Goal: Task Accomplishment & Management: Complete application form

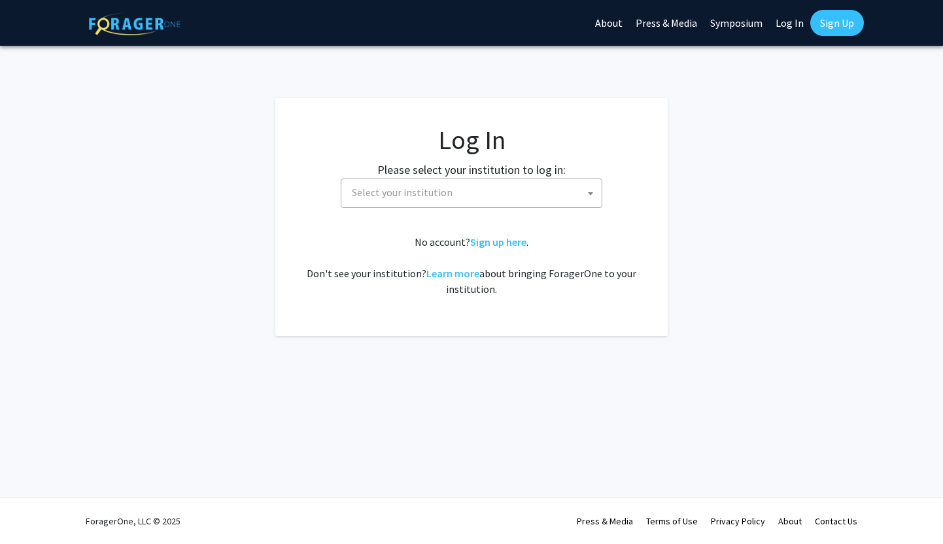
select select
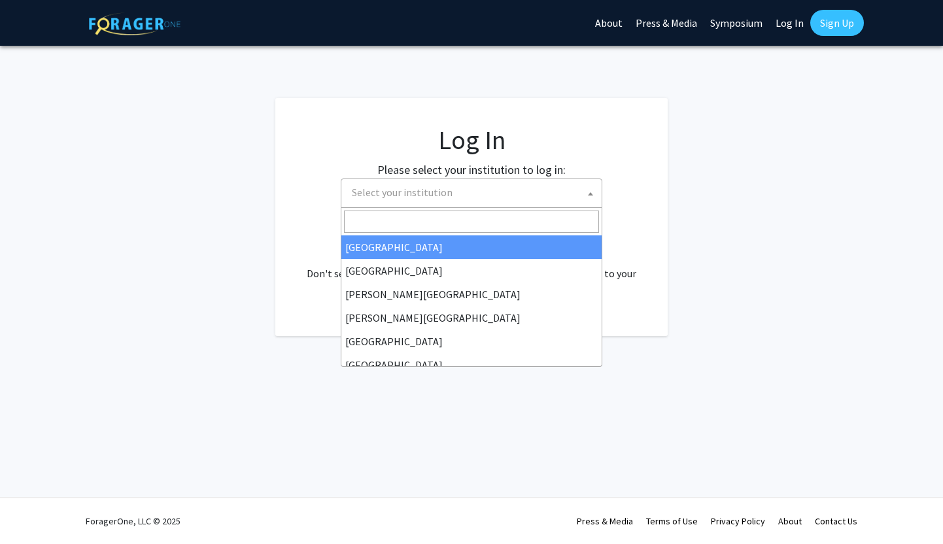
click at [520, 201] on span "Select your institution" at bounding box center [474, 192] width 255 height 27
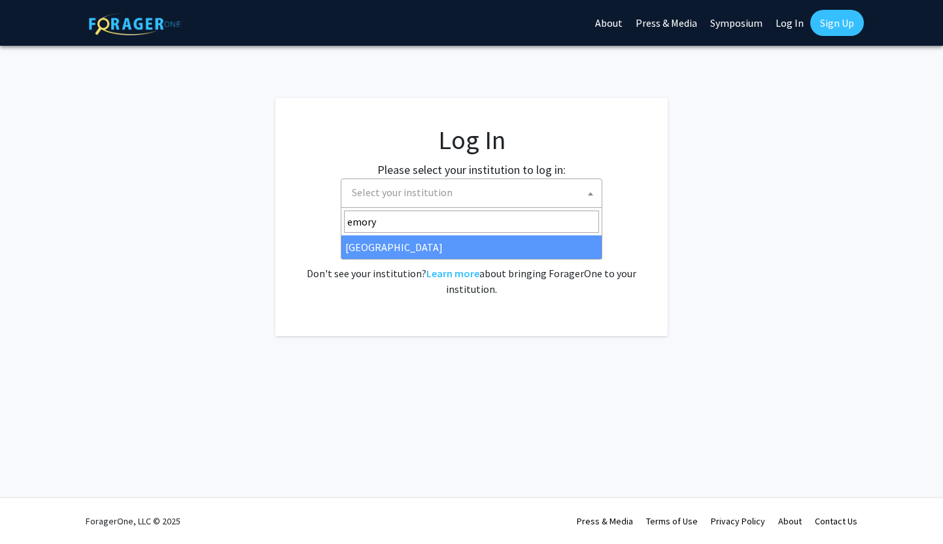
type input "emory"
select select "12"
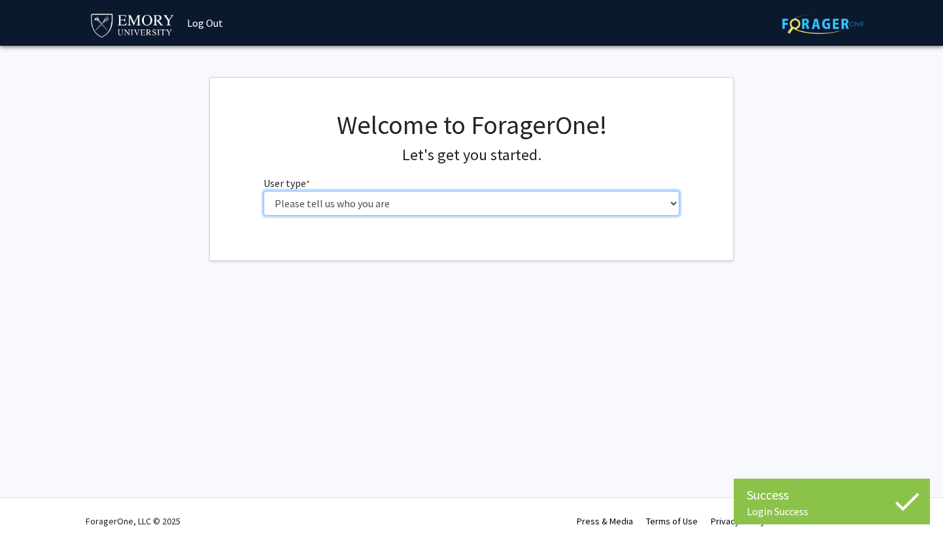
click at [530, 198] on select "Please tell us who you are Undergraduate Student Master's Student Doctoral Cand…" at bounding box center [471, 203] width 416 height 25
select select "1: undergrad"
click at [263, 191] on select "Please tell us who you are Undergraduate Student Master's Student Doctoral Cand…" at bounding box center [471, 203] width 416 height 25
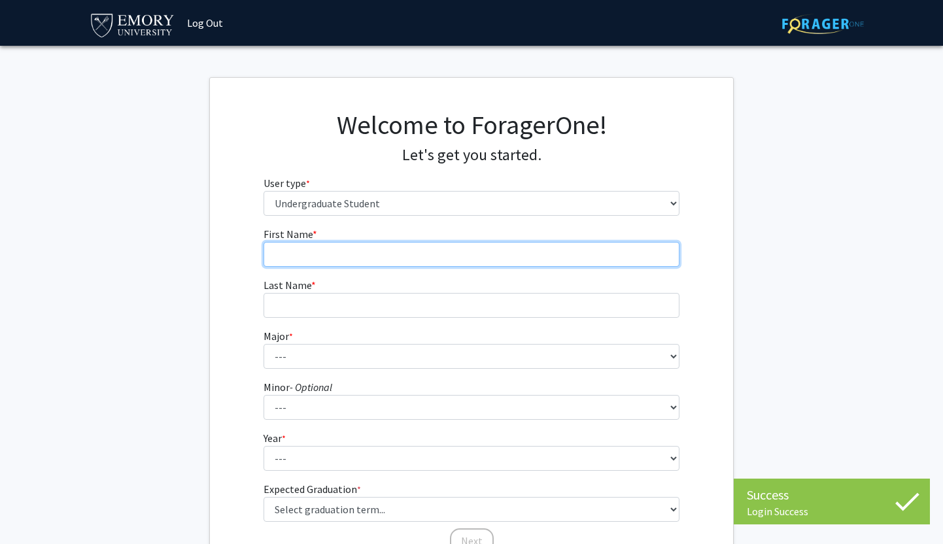
click at [468, 258] on input "First Name * required" at bounding box center [471, 254] width 416 height 25
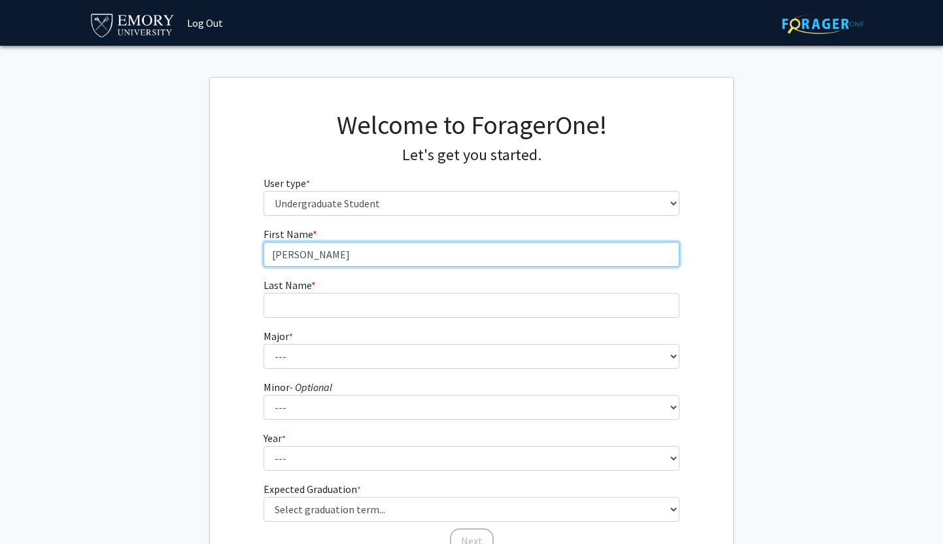
type input "[PERSON_NAME]"
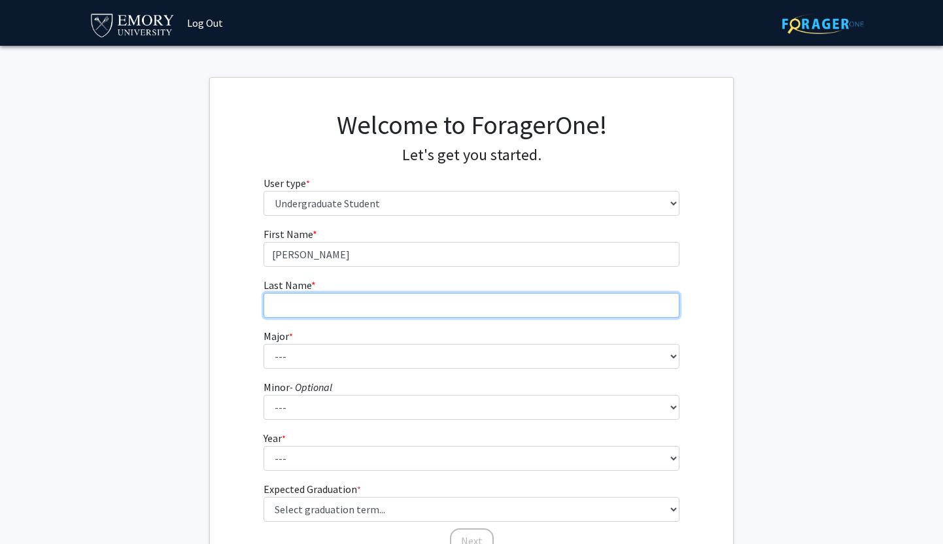
click at [406, 296] on input "Last Name * required" at bounding box center [471, 305] width 416 height 25
type input "Agharkar"
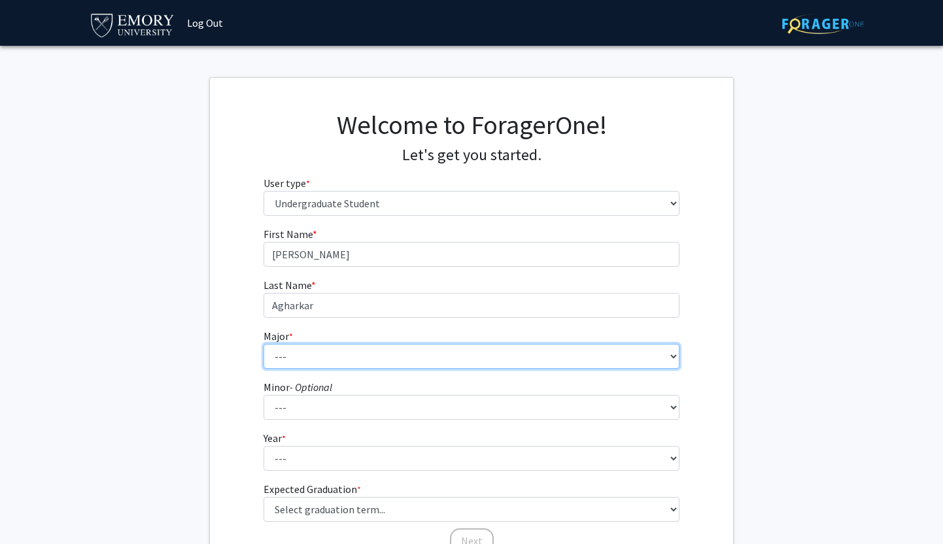
click at [362, 355] on select "--- Accounting African American Studies African Studies American Studies Analyt…" at bounding box center [471, 356] width 416 height 25
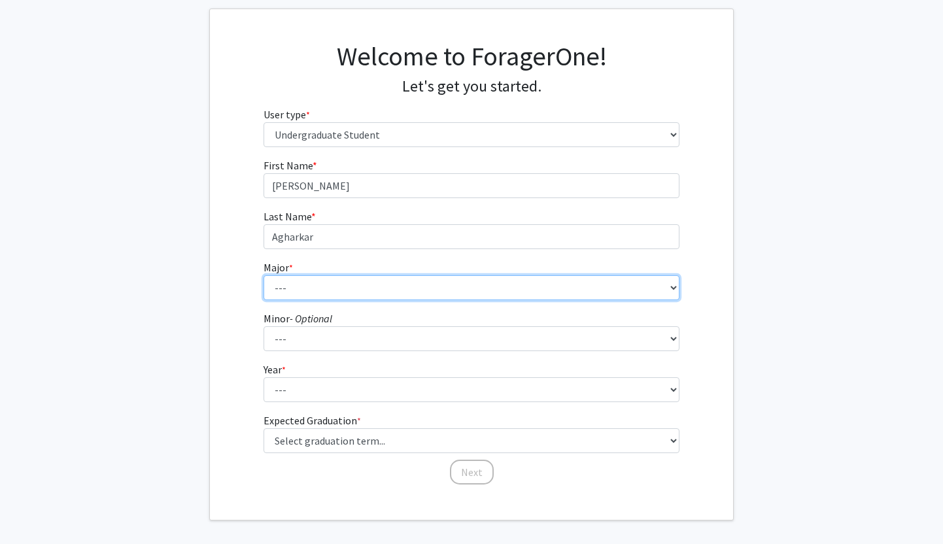
scroll to position [121, 0]
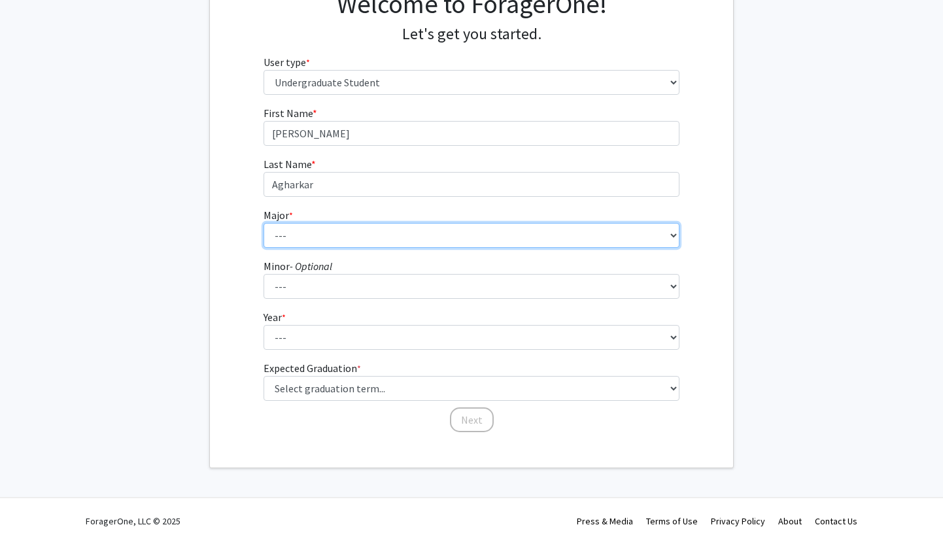
click at [328, 234] on select "--- Accounting African American Studies African Studies American Studies Analyt…" at bounding box center [471, 235] width 416 height 25
select select "64: 1024"
click at [263, 223] on select "--- Accounting African American Studies African Studies American Studies Analyt…" at bounding box center [471, 235] width 416 height 25
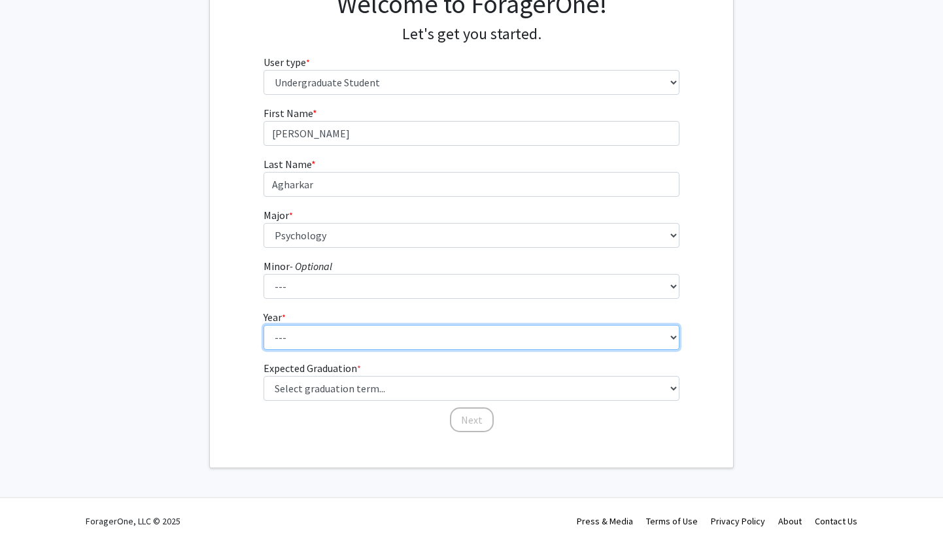
click at [321, 339] on select "--- First-year Sophomore Junior Senior Postbaccalaureate Certificate" at bounding box center [471, 337] width 416 height 25
select select "1: first-year"
click at [263, 325] on select "--- First-year Sophomore Junior Senior Postbaccalaureate Certificate" at bounding box center [471, 337] width 416 height 25
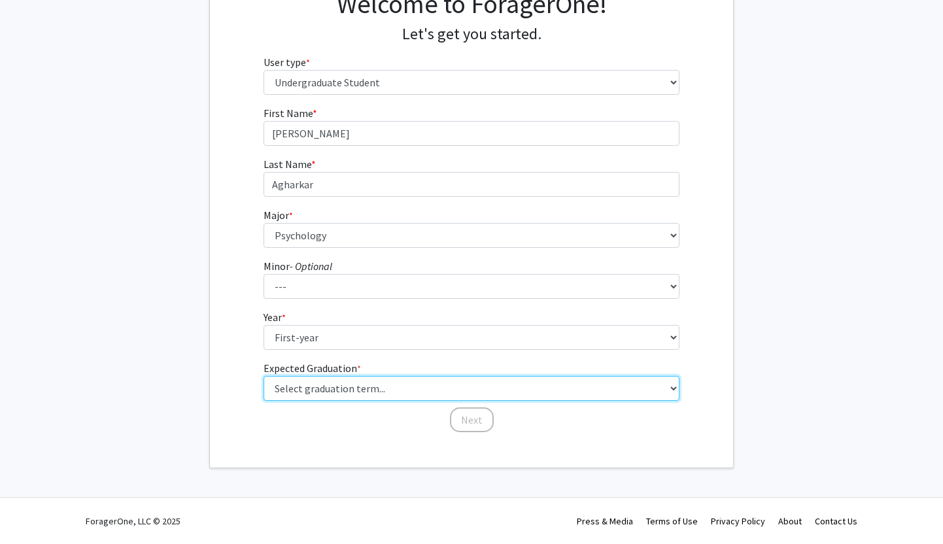
click at [360, 392] on select "Select graduation term... Spring 2025 Summer 2025 Fall 2025 Winter 2025 Spring …" at bounding box center [471, 388] width 416 height 25
select select "17: spring_2029"
click at [263, 376] on select "Select graduation term... Spring 2025 Summer 2025 Fall 2025 Winter 2025 Spring …" at bounding box center [471, 388] width 416 height 25
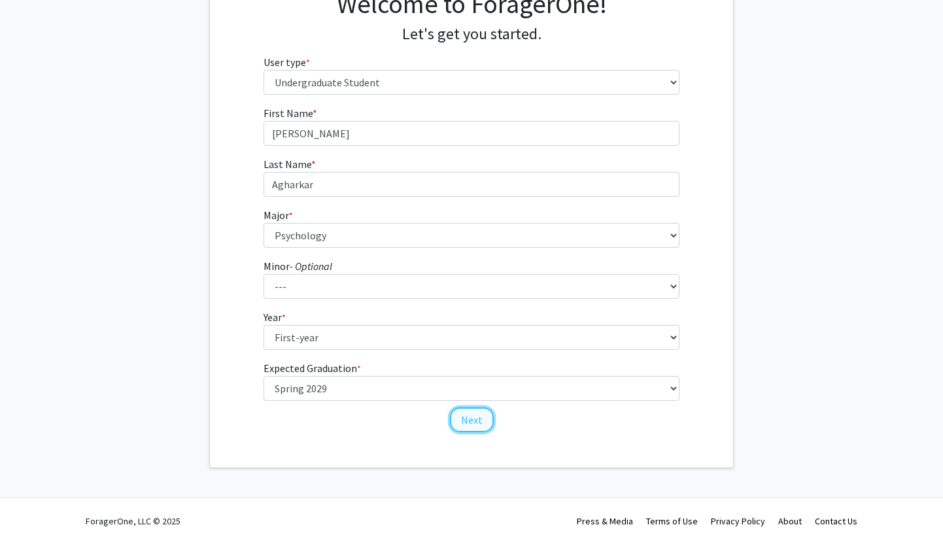
click at [477, 424] on button "Next" at bounding box center [472, 419] width 44 height 25
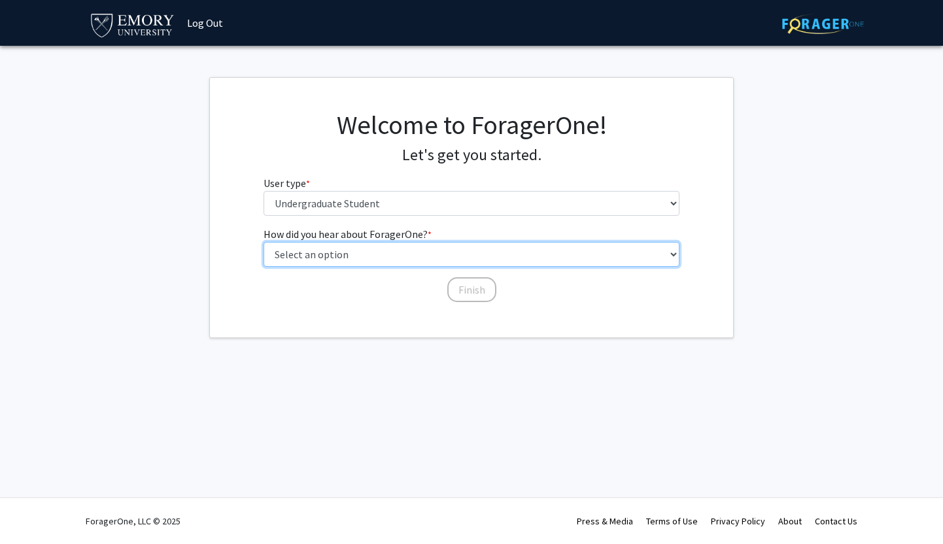
click at [396, 263] on select "Select an option Peer/student recommendation Faculty/staff recommendation Unive…" at bounding box center [471, 254] width 416 height 25
select select "5: other"
click at [263, 242] on select "Select an option Peer/student recommendation Faculty/staff recommendation Unive…" at bounding box center [471, 254] width 416 height 25
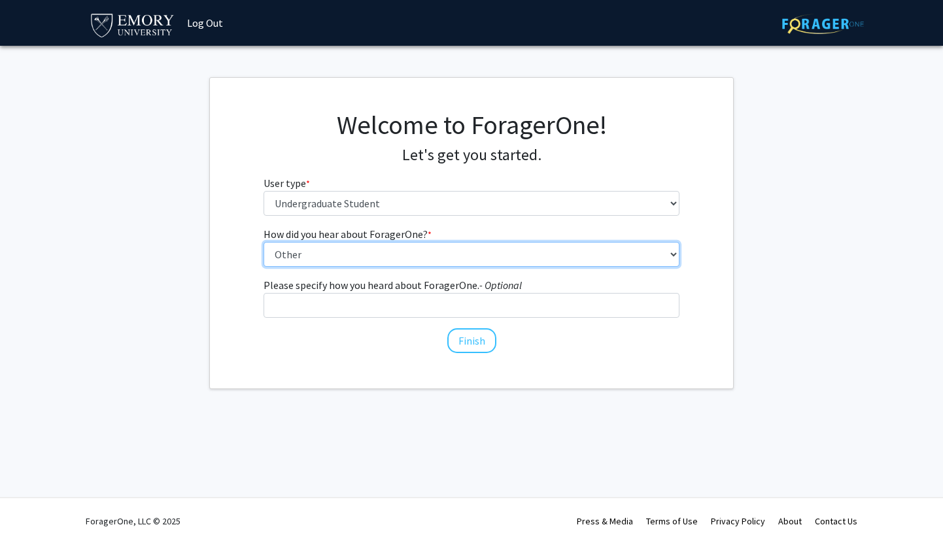
click at [373, 251] on select "Select an option Peer/student recommendation Faculty/staff recommendation Unive…" at bounding box center [471, 254] width 416 height 25
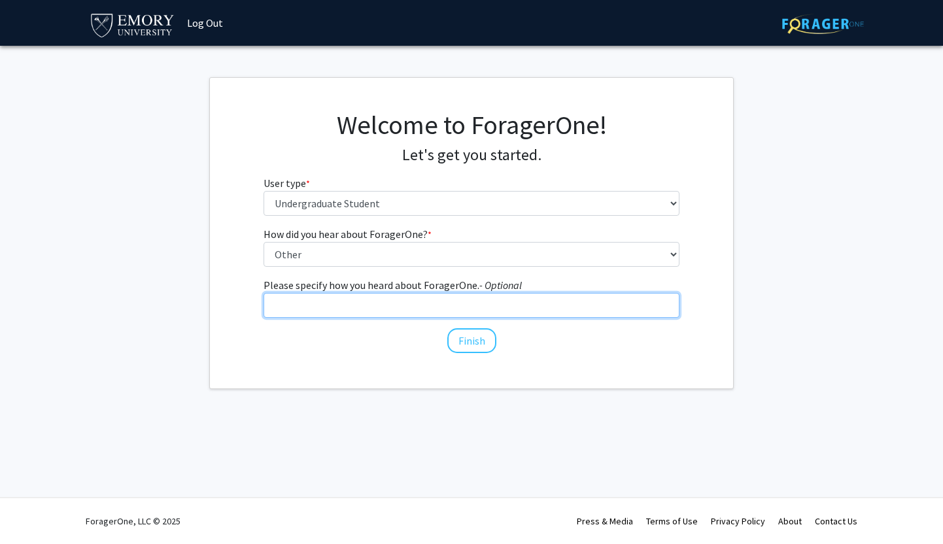
click at [359, 311] on input "Please specify how you heard about ForagerOne. - Optional" at bounding box center [471, 305] width 416 height 25
type input "Peer Health Tutor"
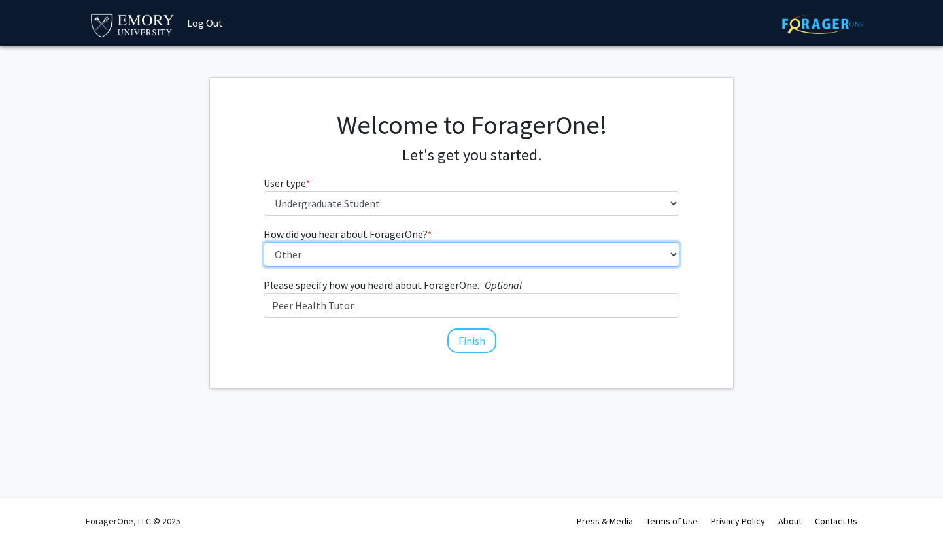
click at [371, 259] on select "Select an option Peer/student recommendation Faculty/staff recommendation Unive…" at bounding box center [471, 254] width 416 height 25
select select "1: peer_recommendation"
click at [263, 242] on select "Select an option Peer/student recommendation Faculty/staff recommendation Unive…" at bounding box center [471, 254] width 416 height 25
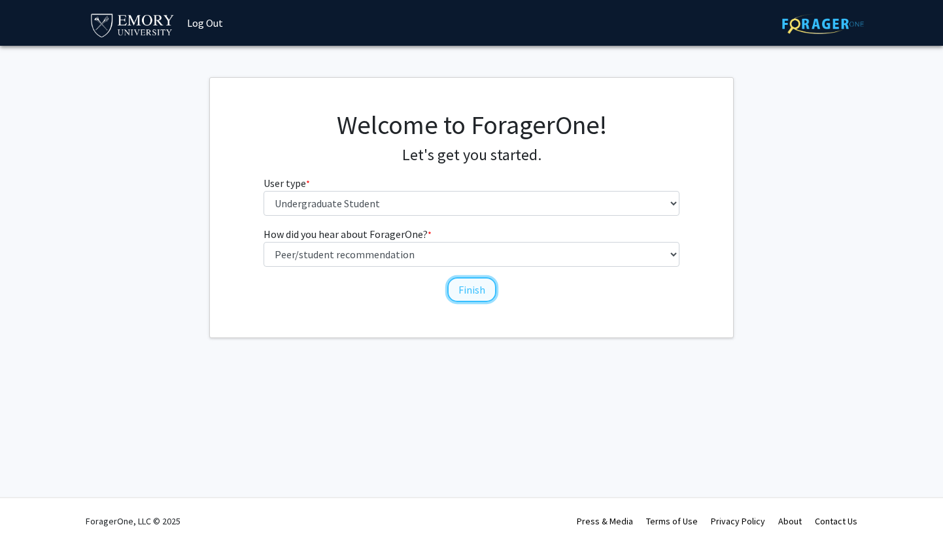
click at [466, 283] on button "Finish" at bounding box center [471, 289] width 49 height 25
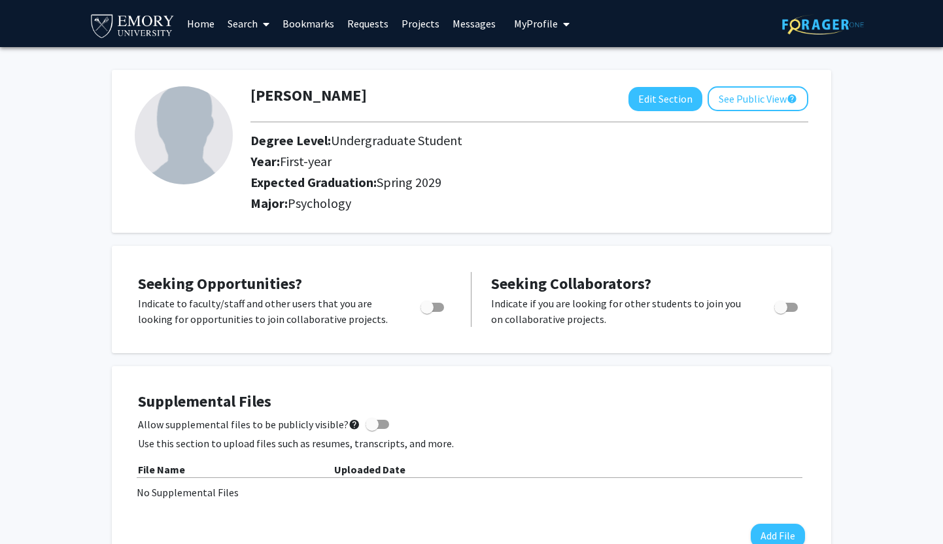
click at [427, 305] on span "Toggle" at bounding box center [426, 307] width 13 height 13
click at [427, 312] on input "Are you actively seeking opportunities?" at bounding box center [426, 312] width 1 height 1
checkbox input "true"
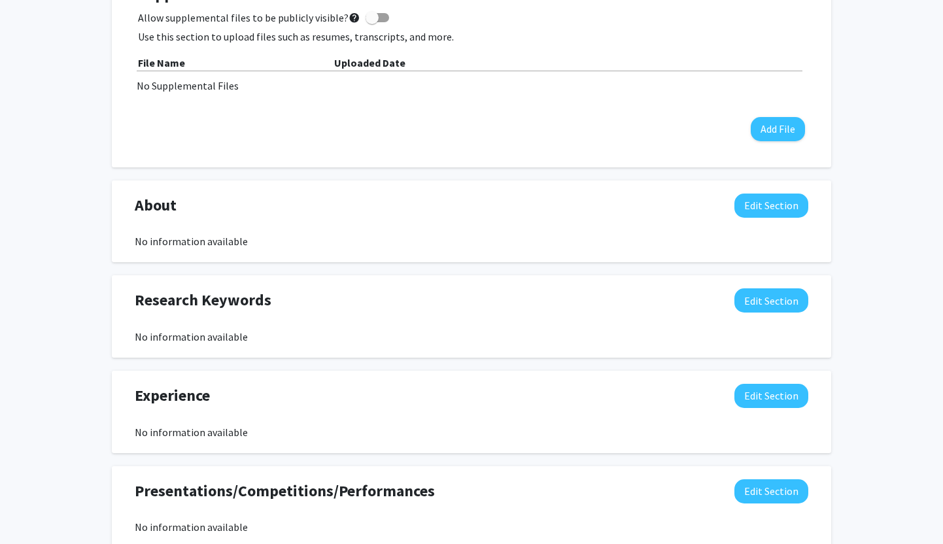
scroll to position [413, 0]
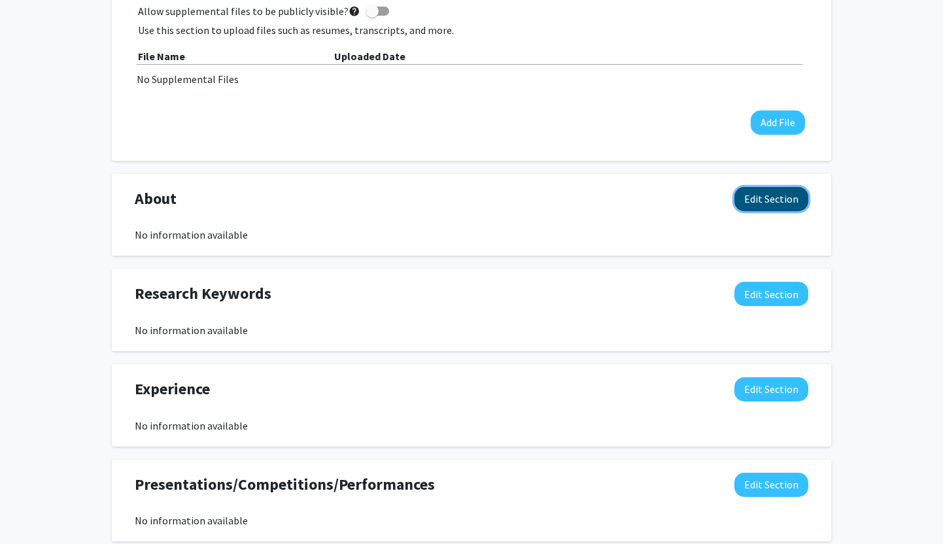
click at [777, 198] on button "Edit Section" at bounding box center [771, 199] width 74 height 24
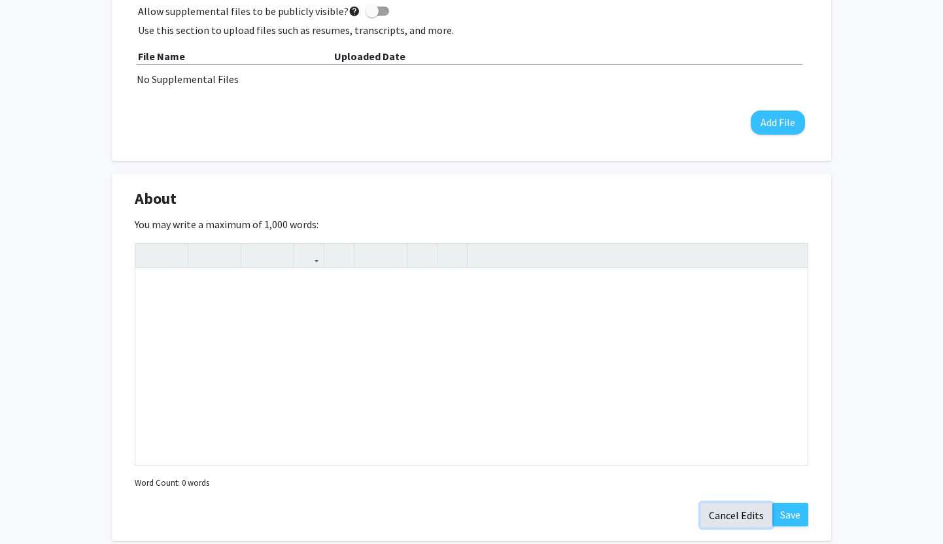
click at [724, 512] on button "Cancel Edits" at bounding box center [736, 515] width 72 height 25
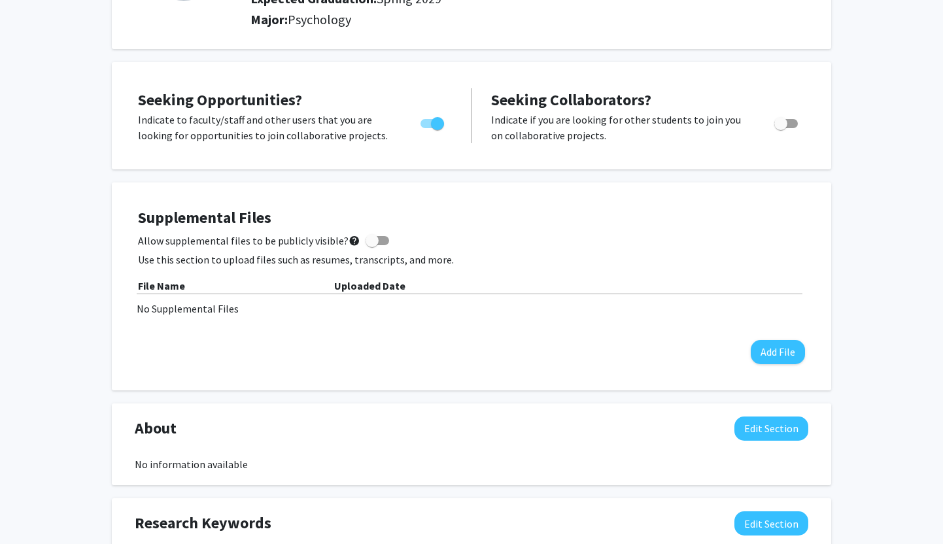
scroll to position [0, 0]
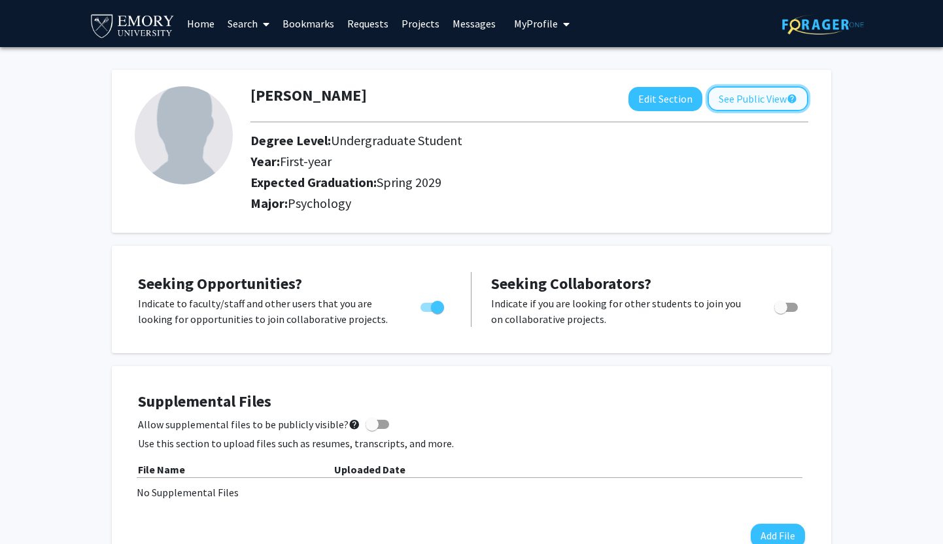
click at [743, 101] on button "See Public View help" at bounding box center [757, 98] width 101 height 25
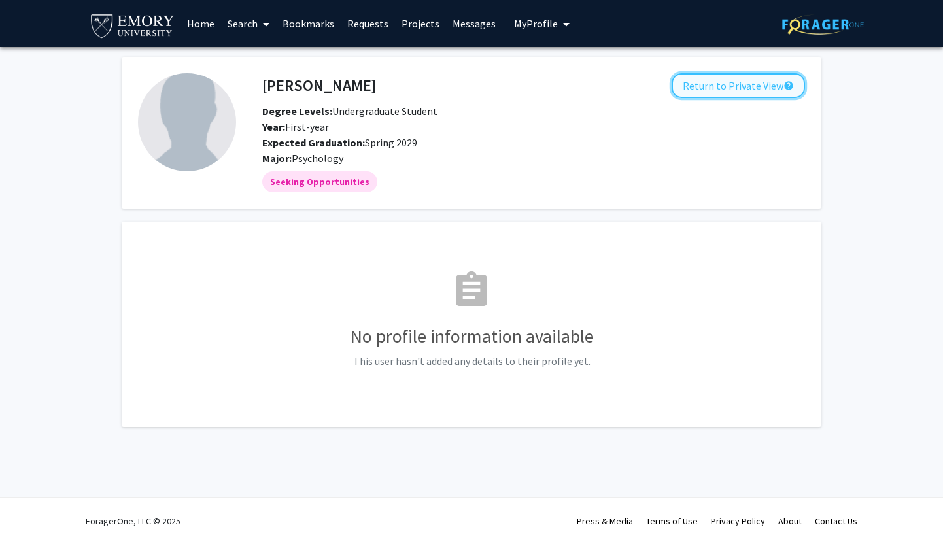
click at [739, 84] on button "Return to Private View help" at bounding box center [737, 85] width 133 height 25
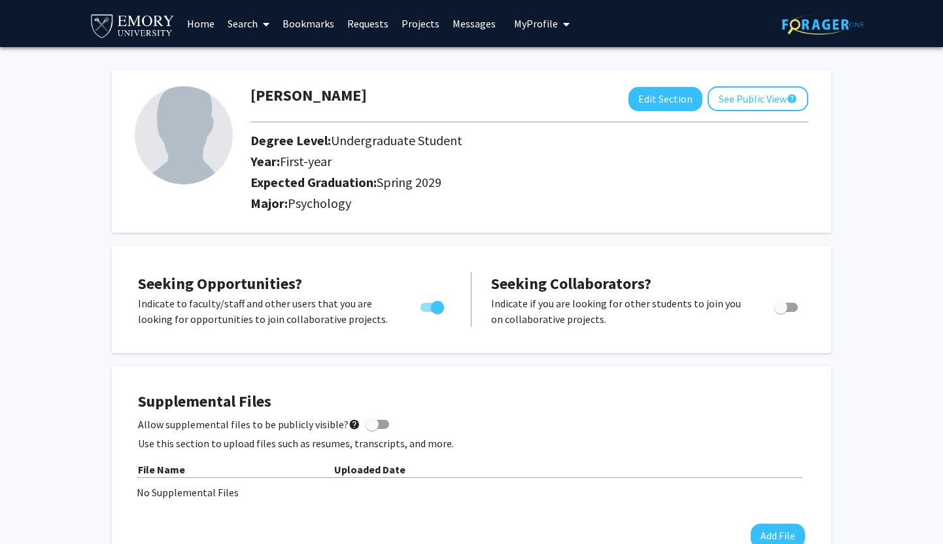
click at [186, 136] on img at bounding box center [184, 135] width 98 height 98
click at [637, 105] on button "Edit Section" at bounding box center [665, 99] width 74 height 24
select select "first-year"
select select "45: spring_2029"
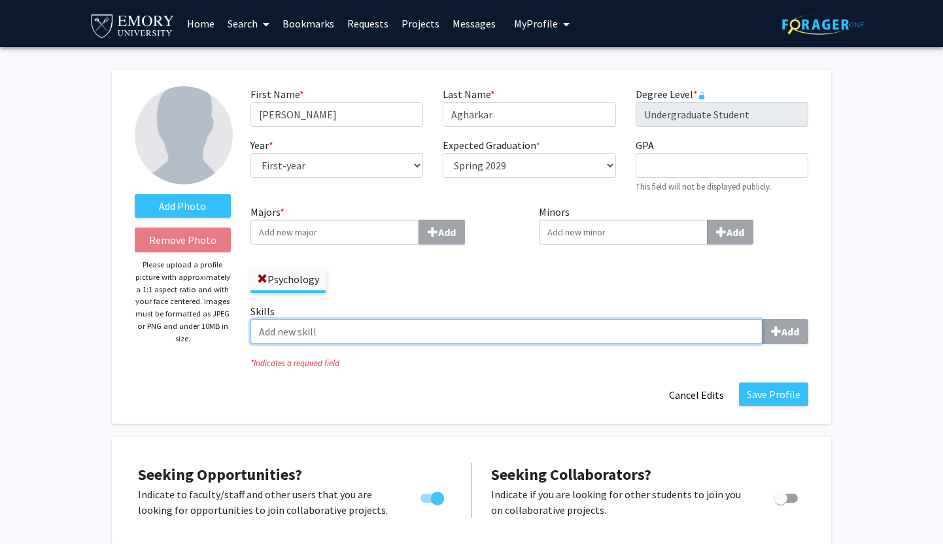
click at [684, 331] on input "Skills Add" at bounding box center [506, 331] width 512 height 25
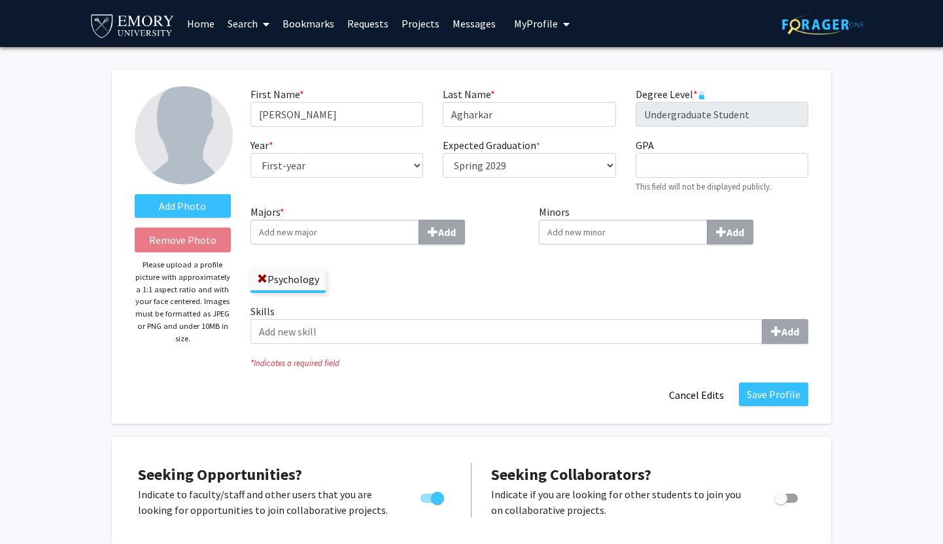
click at [664, 310] on label "Skills Add" at bounding box center [529, 323] width 558 height 41
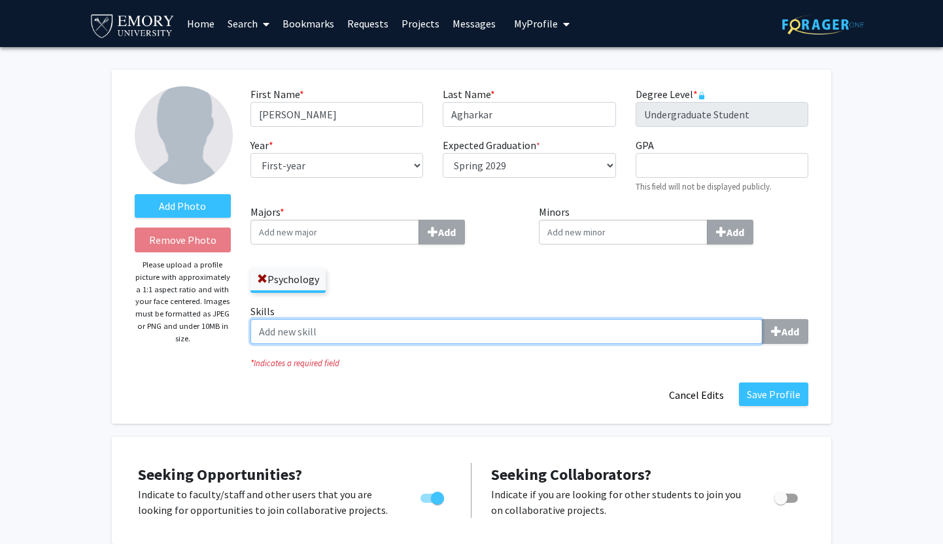
click at [664, 319] on input "Skills Add" at bounding box center [506, 331] width 512 height 25
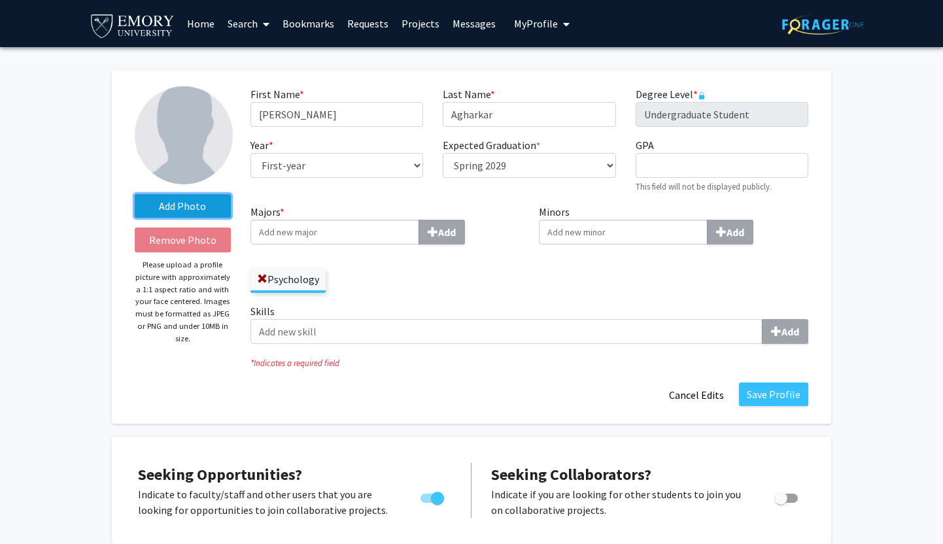
click at [211, 204] on label "Add Photo" at bounding box center [183, 206] width 96 height 24
click at [0, 0] on input "Add Photo" at bounding box center [0, 0] width 0 height 0
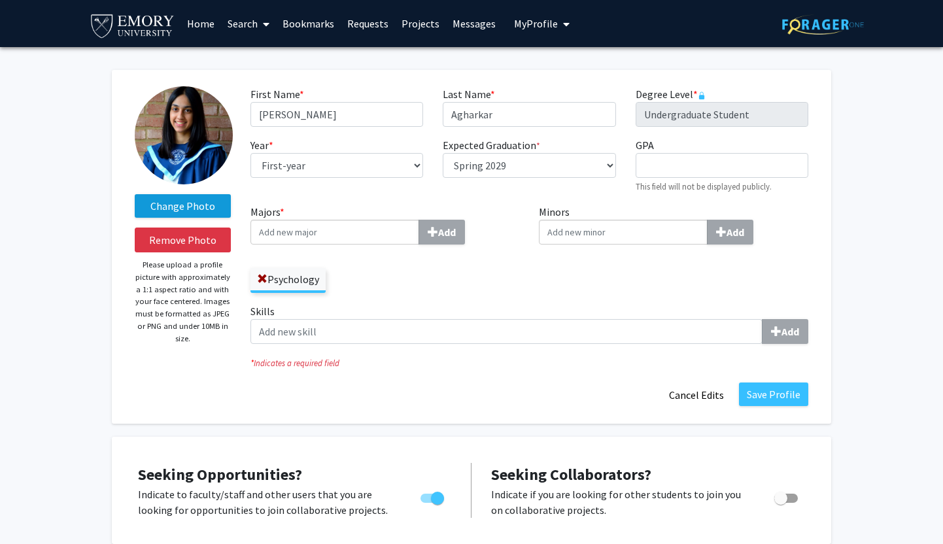
drag, startPoint x: 200, startPoint y: 130, endPoint x: 201, endPoint y: 199, distance: 69.3
click at [191, 162] on img at bounding box center [184, 135] width 98 height 98
drag, startPoint x: 184, startPoint y: 110, endPoint x: 184, endPoint y: 214, distance: 104.6
click at [192, 209] on label "Change Photo" at bounding box center [183, 206] width 96 height 24
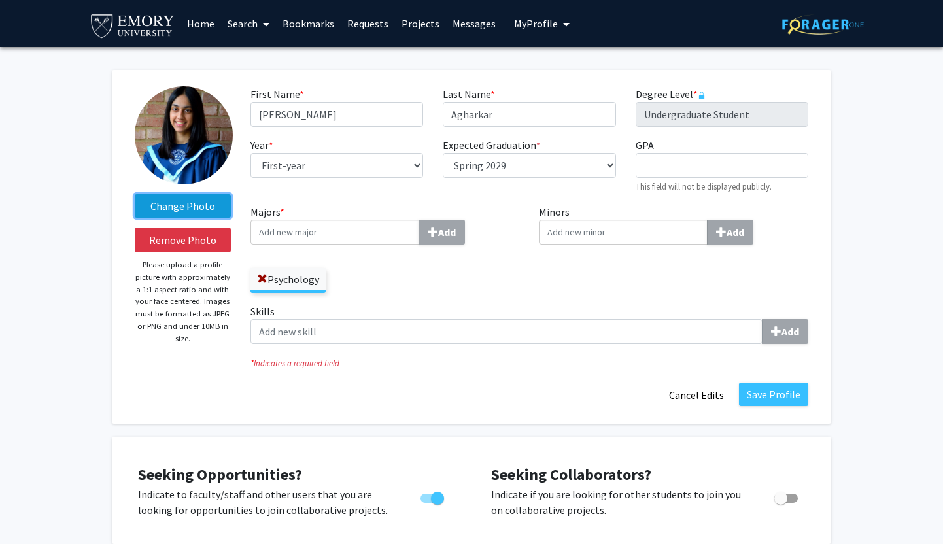
click at [0, 0] on input "Change Photo" at bounding box center [0, 0] width 0 height 0
drag, startPoint x: 214, startPoint y: 160, endPoint x: 210, endPoint y: 146, distance: 15.1
click at [205, 105] on img at bounding box center [184, 135] width 98 height 98
click at [211, 335] on p "Please upload a profile picture with approximately a 1:1 aspect ratio and with …" at bounding box center [183, 302] width 96 height 86
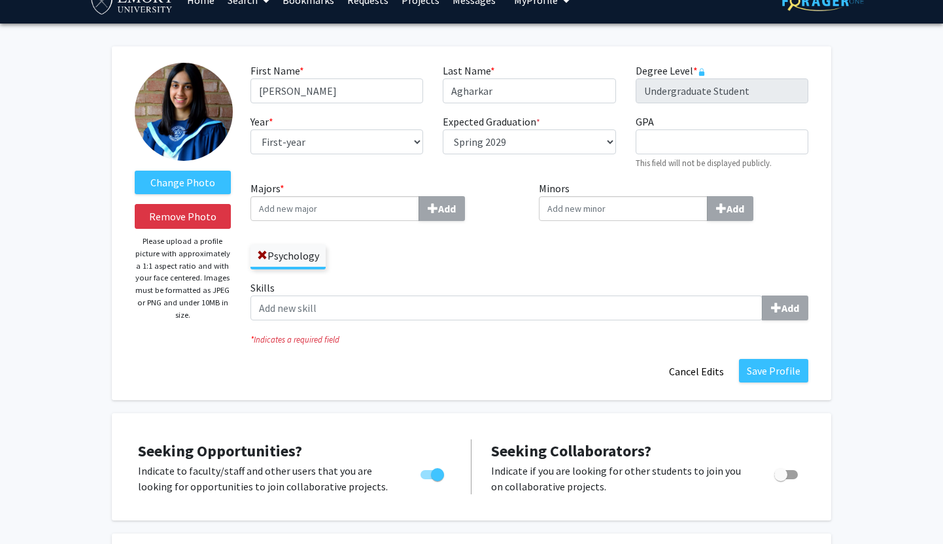
scroll to position [20, 0]
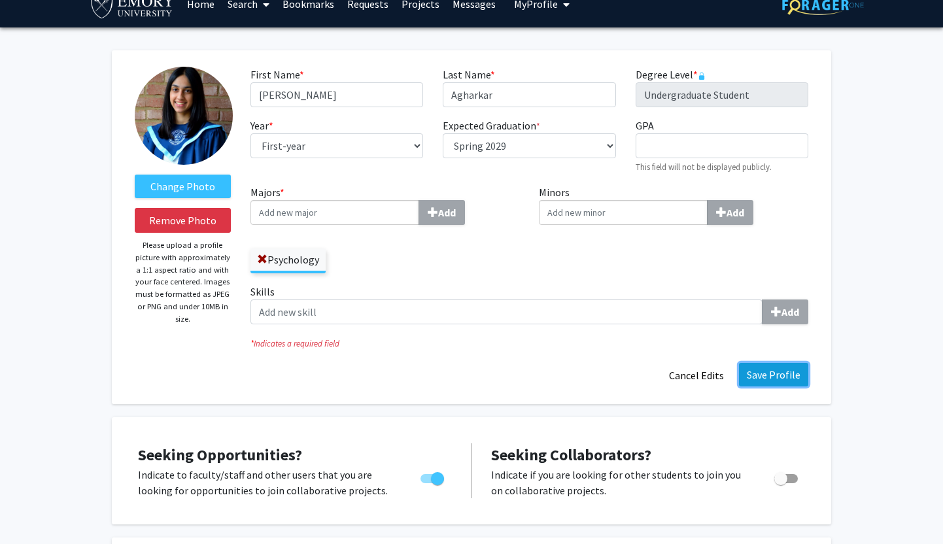
click at [755, 379] on button "Save Profile" at bounding box center [773, 375] width 69 height 24
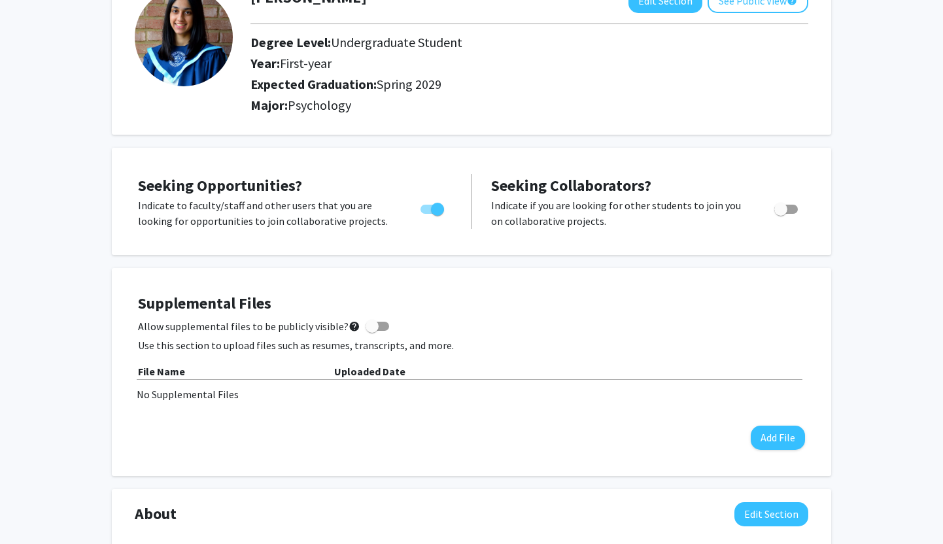
scroll to position [0, 0]
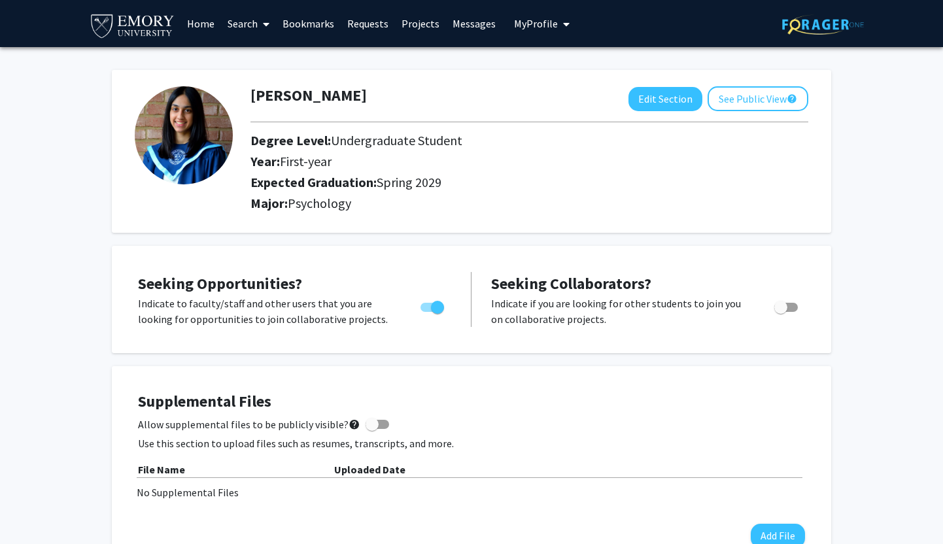
click at [239, 22] on link "Search" at bounding box center [248, 24] width 55 height 46
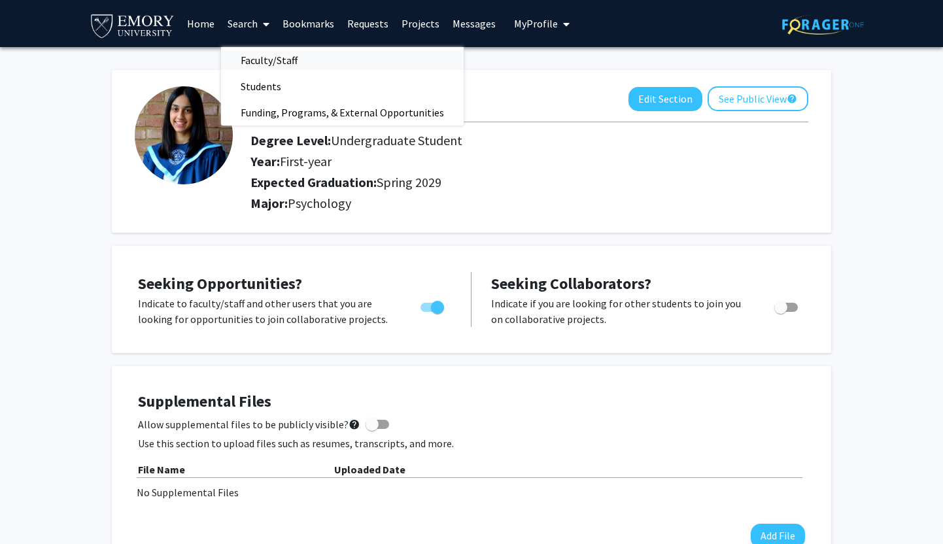
click at [264, 65] on span "Faculty/Staff" at bounding box center [269, 60] width 96 height 26
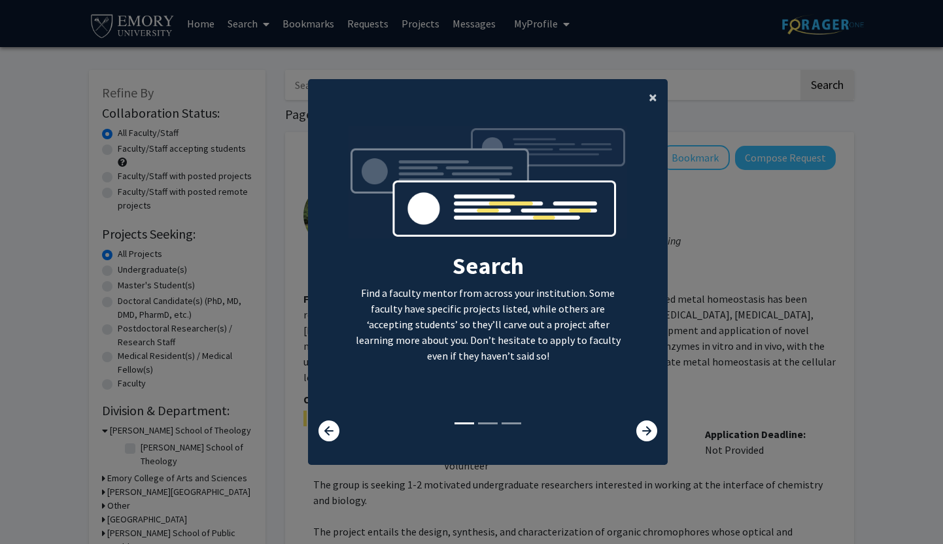
click at [656, 99] on span "×" at bounding box center [653, 97] width 8 height 20
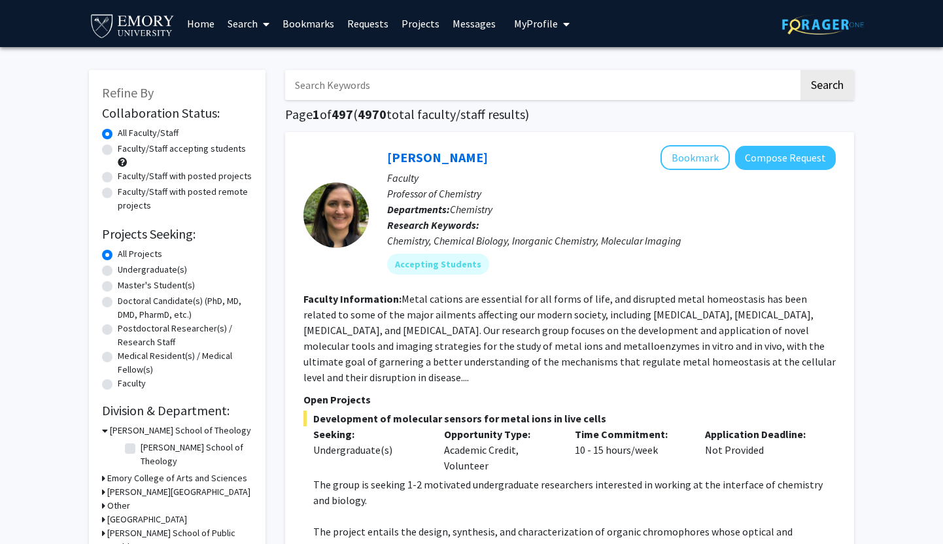
click at [118, 150] on label "Faculty/Staff accepting students" at bounding box center [182, 149] width 128 height 14
click at [118, 150] on input "Faculty/Staff accepting students" at bounding box center [122, 146] width 8 height 8
radio input "true"
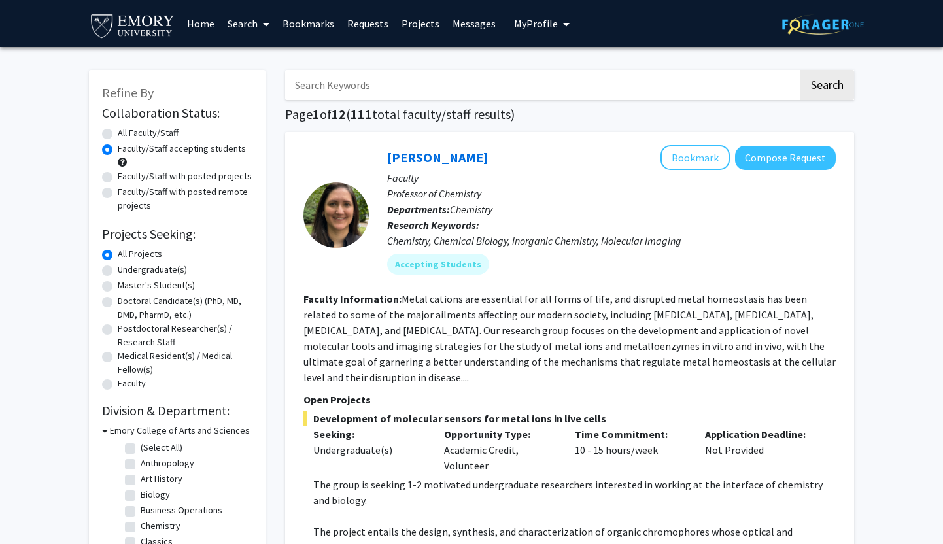
click at [113, 271] on div "Undergraduate(s)" at bounding box center [177, 271] width 150 height 16
click at [118, 269] on label "Undergraduate(s)" at bounding box center [152, 270] width 69 height 14
click at [118, 269] on input "Undergraduate(s)" at bounding box center [122, 267] width 8 height 8
radio input "true"
click at [207, 20] on link "Home" at bounding box center [200, 24] width 41 height 46
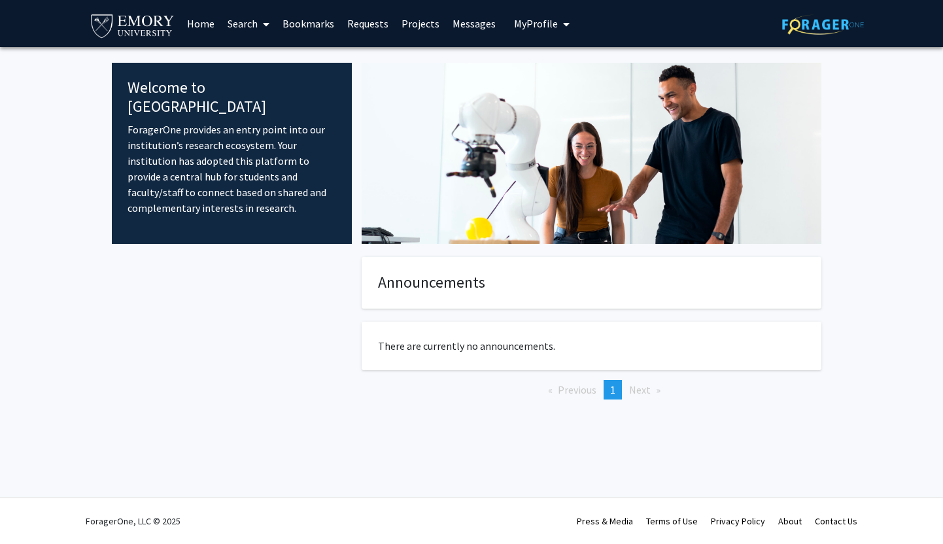
click at [522, 15] on button "My Profile" at bounding box center [541, 23] width 63 height 47
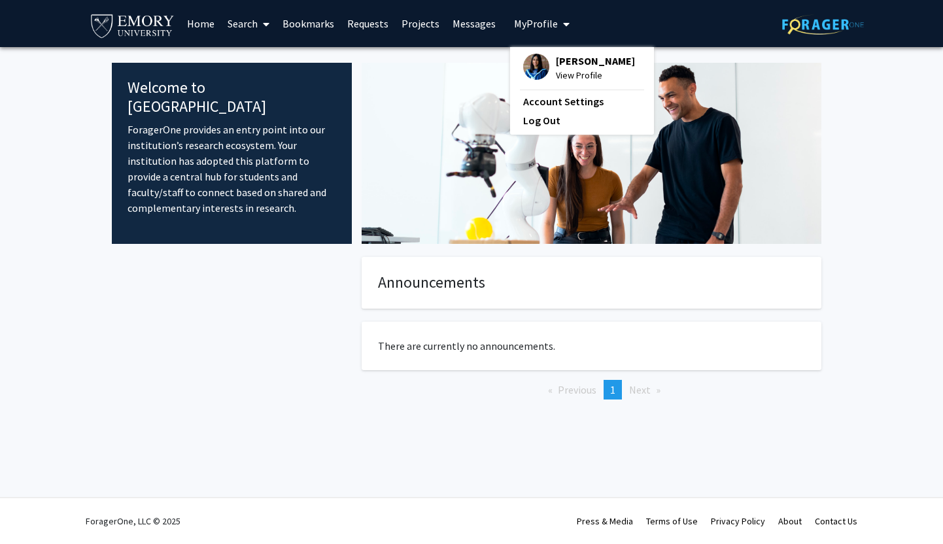
click at [547, 63] on div "[PERSON_NAME] View Profile" at bounding box center [579, 68] width 112 height 29
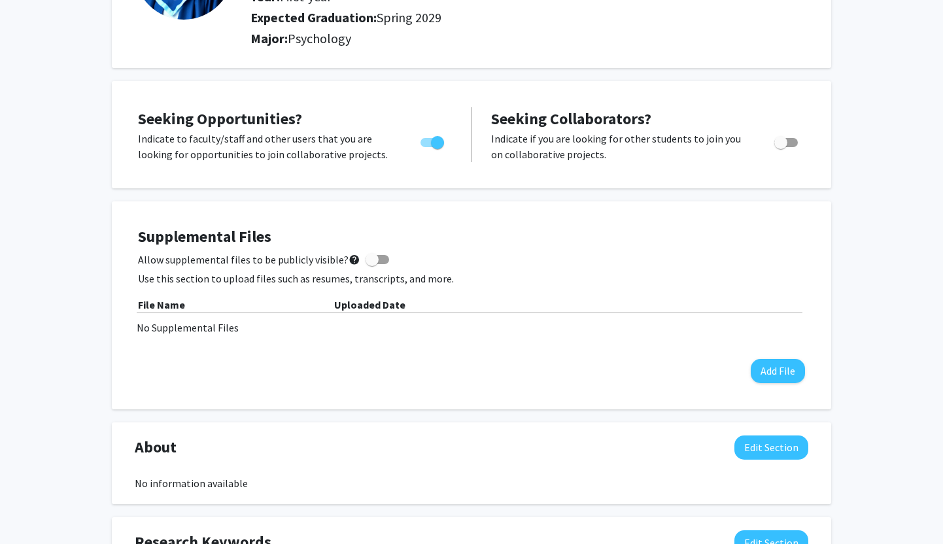
scroll to position [163, 0]
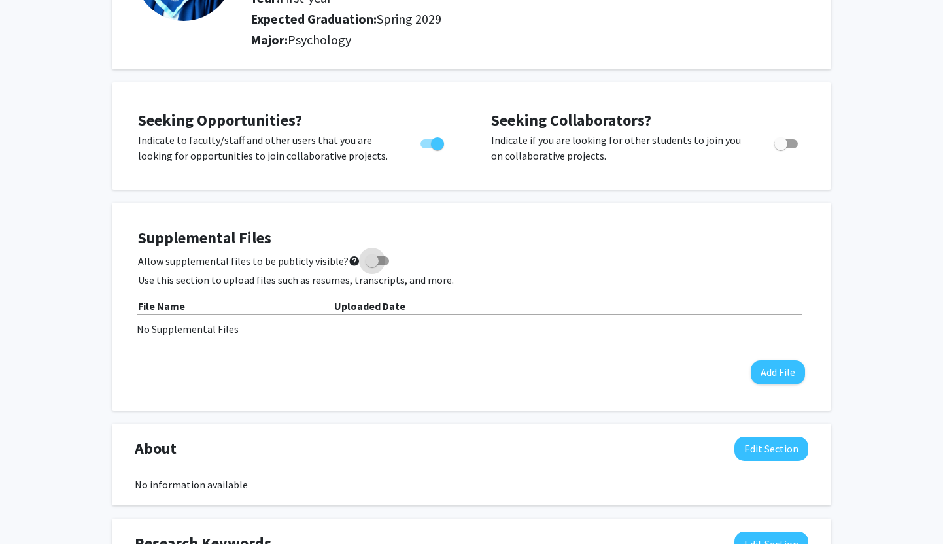
click at [369, 254] on span at bounding box center [371, 260] width 13 height 13
click at [371, 265] on input "Allow supplemental files to be publicly visible? help" at bounding box center [371, 265] width 1 height 1
checkbox input "true"
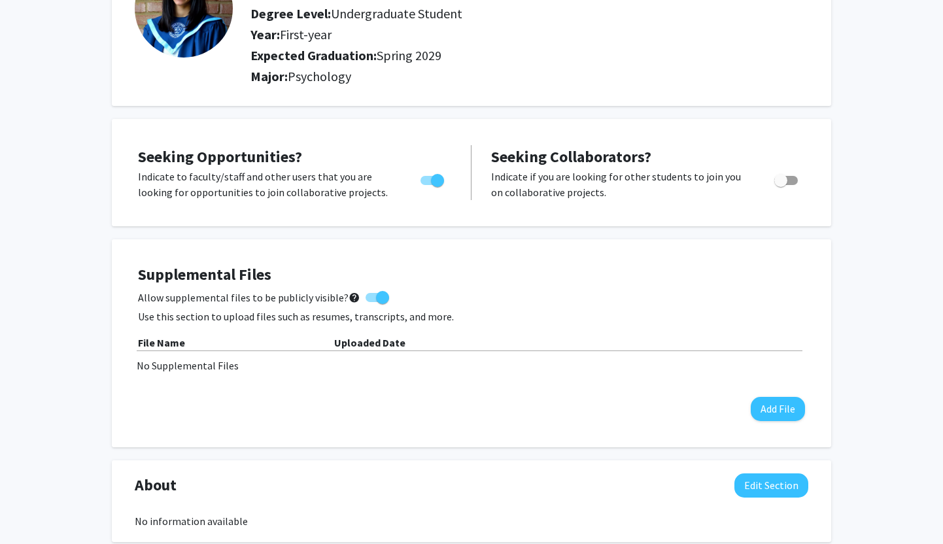
scroll to position [0, 0]
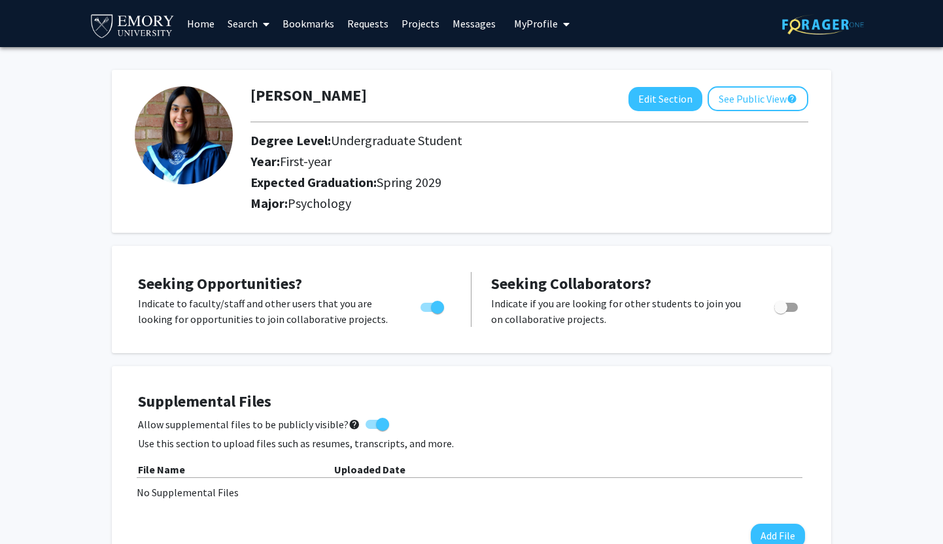
click at [372, 33] on link "Requests" at bounding box center [368, 24] width 54 height 46
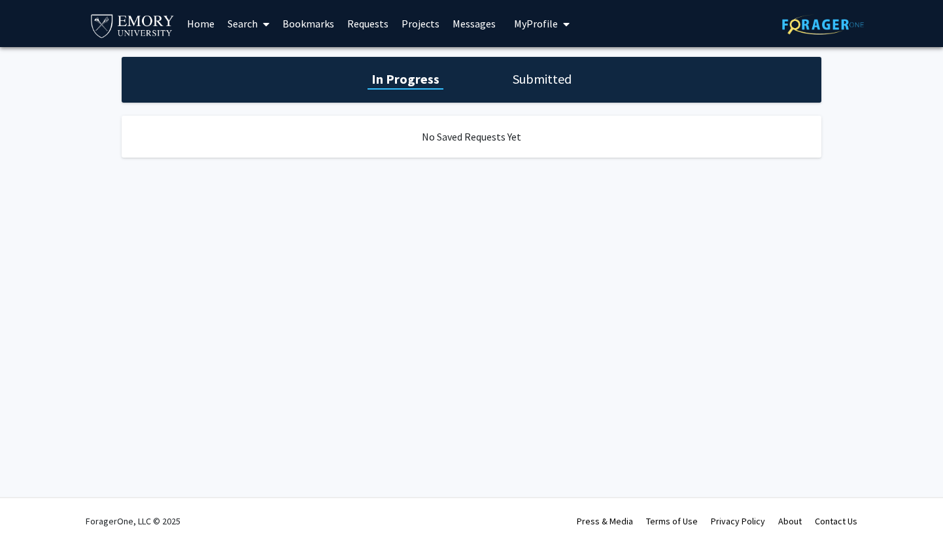
click at [499, 77] on div "In Progress Submitted" at bounding box center [472, 80] width 700 height 46
click at [518, 81] on h1 "Submitted" at bounding box center [542, 79] width 67 height 18
click at [390, 82] on h1 "In Progress" at bounding box center [404, 79] width 70 height 18
click at [420, 29] on link "Projects" at bounding box center [420, 24] width 51 height 46
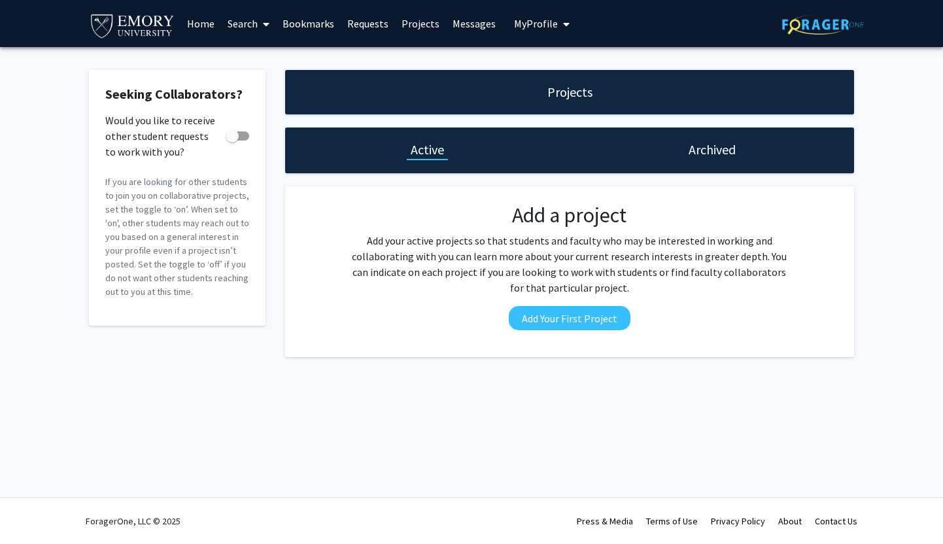
click at [290, 22] on link "Bookmarks" at bounding box center [308, 24] width 65 height 46
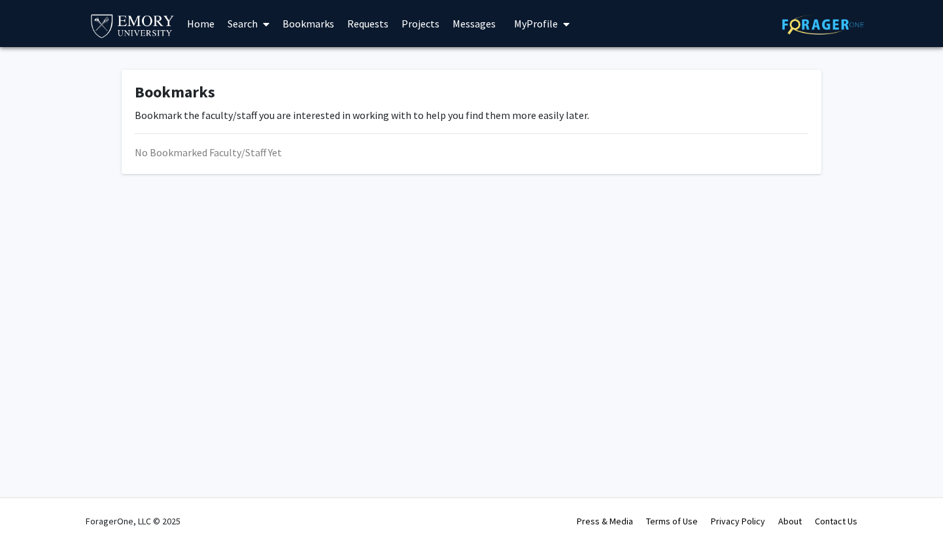
click at [209, 24] on link "Home" at bounding box center [200, 24] width 41 height 46
